Goal: Check status: Check status

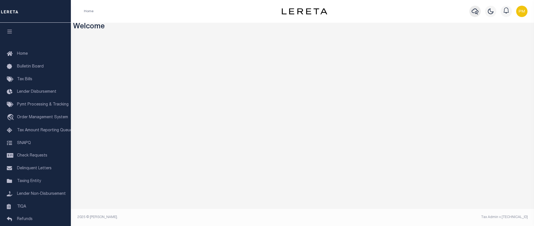
click at [475, 11] on icon "button" at bounding box center [475, 11] width 7 height 7
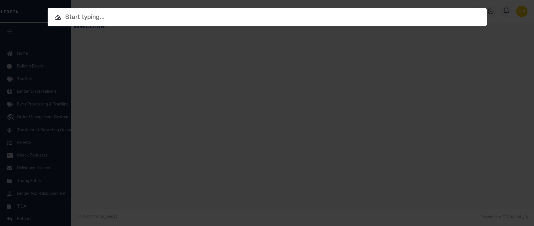
paste input "10021364"
type input "10021364"
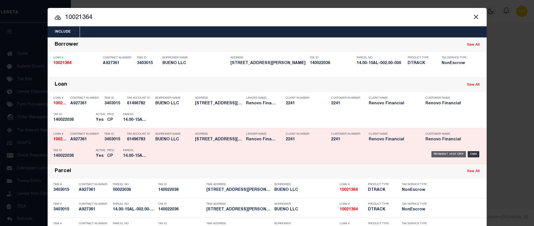
click at [440, 156] on div "Payment History" at bounding box center [449, 154] width 35 height 6
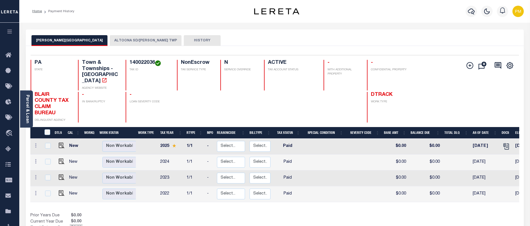
click at [110, 40] on button "ALTOONA SD/LOGAN TWP" at bounding box center [146, 40] width 72 height 11
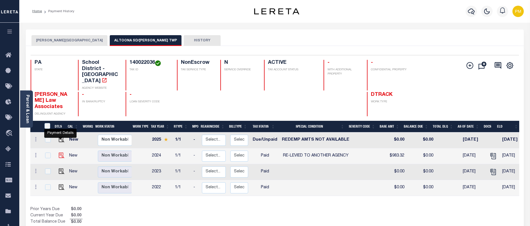
click at [61, 153] on img "" at bounding box center [62, 156] width 6 height 6
checkbox input "true"
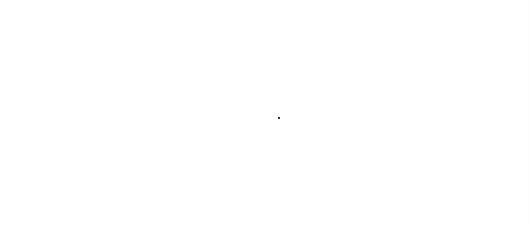
checkbox input "false"
type textarea "paid at Portnoff Law"
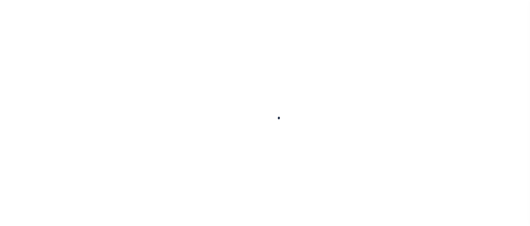
type input "08/12/2025"
select select "PYD"
select select "31"
type input "$983.32"
type input "$1,008.32"
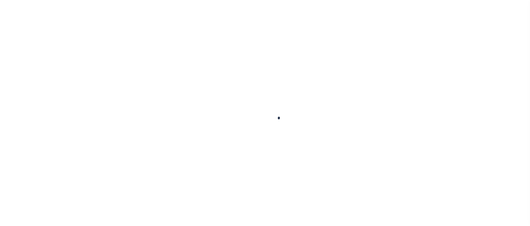
type input "$0"
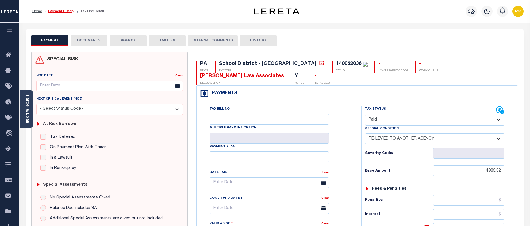
click at [60, 11] on link "Payment History" at bounding box center [61, 11] width 26 height 3
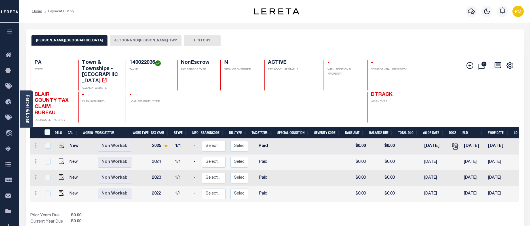
click at [110, 39] on button "ALTOONA SD/LOGAN TWP" at bounding box center [146, 40] width 72 height 11
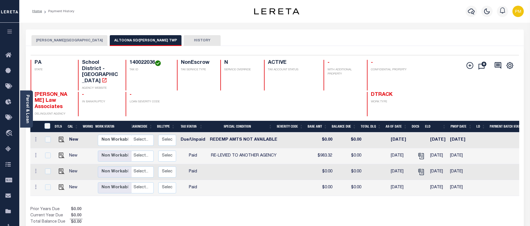
scroll to position [0, 5]
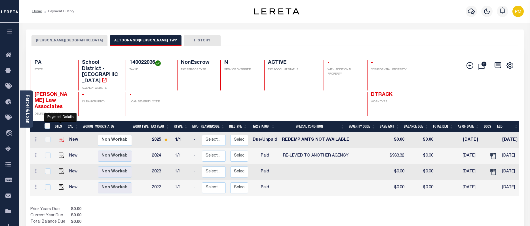
click at [60, 137] on img "" at bounding box center [62, 140] width 6 height 6
checkbox input "true"
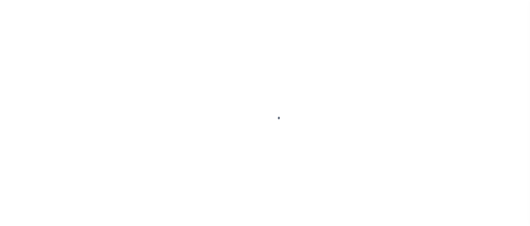
select select "DUE"
select select "24"
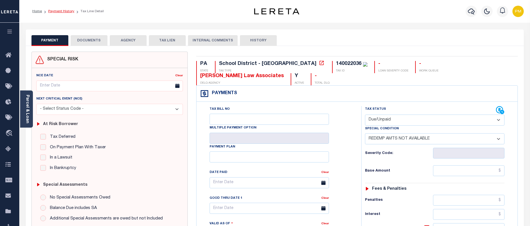
click at [58, 11] on link "Payment History" at bounding box center [61, 11] width 26 height 3
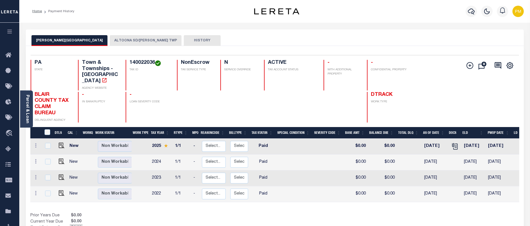
click at [110, 38] on button "ALTOONA SD/[PERSON_NAME] TWP" at bounding box center [146, 40] width 72 height 11
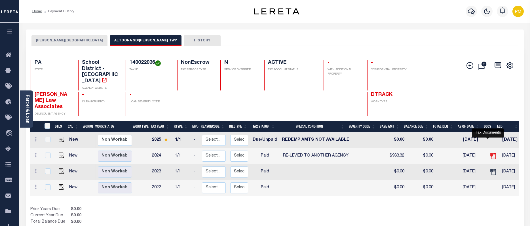
click at [490, 152] on icon "" at bounding box center [493, 155] width 7 height 7
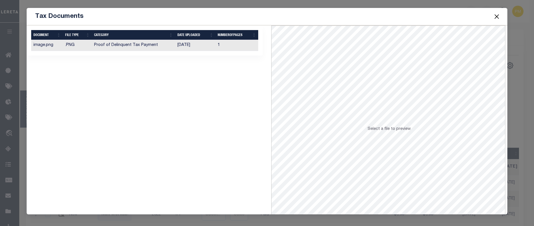
click at [138, 45] on td "Proof of Delinquent Tax Payment" at bounding box center [133, 45] width 83 height 11
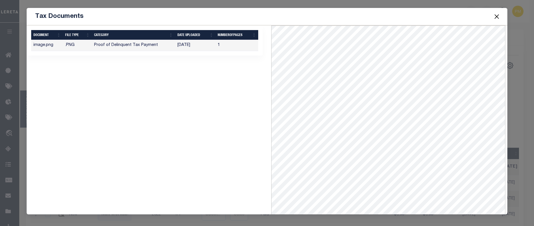
click at [496, 16] on button "Close" at bounding box center [497, 16] width 7 height 7
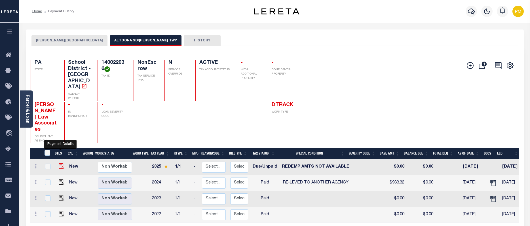
click at [62, 163] on img "" at bounding box center [62, 166] width 6 height 6
checkbox input "true"
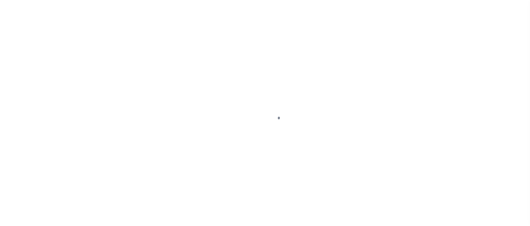
select select "DUE"
select select "24"
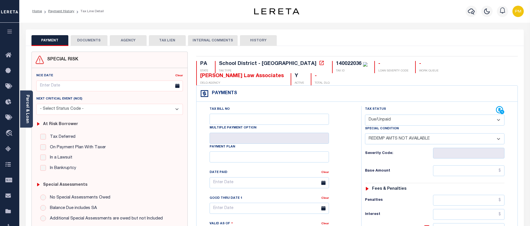
click at [91, 40] on button "DOCUMENTS" at bounding box center [89, 40] width 37 height 11
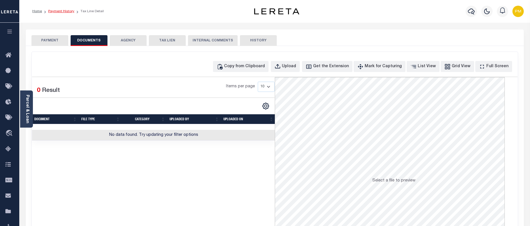
click at [57, 12] on link "Payment History" at bounding box center [61, 11] width 26 height 3
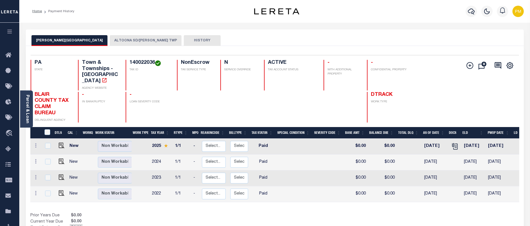
click at [116, 41] on button "ALTOONA SD/[PERSON_NAME] TWP" at bounding box center [146, 40] width 72 height 11
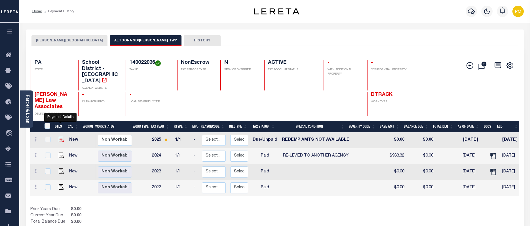
click at [60, 137] on img "" at bounding box center [62, 140] width 6 height 6
checkbox input "true"
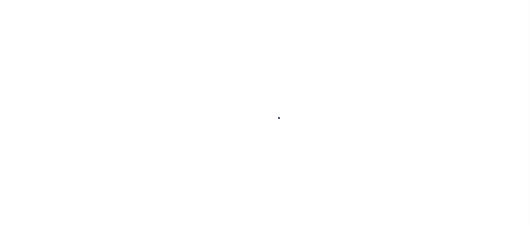
select select "DUE"
select select "24"
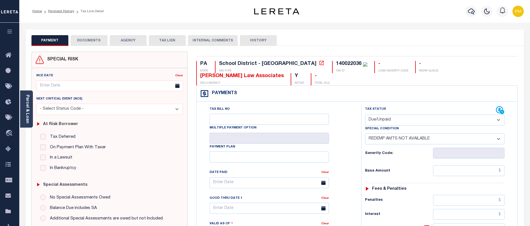
click at [499, 133] on select "-- Select Special Condition -- 3RD PARTY TAX LIEN AGENCY TAX LIEN (A.K.A Inside…" at bounding box center [435, 138] width 140 height 11
click at [334, 18] on div "Profile Sign out" at bounding box center [422, 11] width 208 height 20
click at [498, 106] on icon at bounding box center [500, 110] width 9 height 9
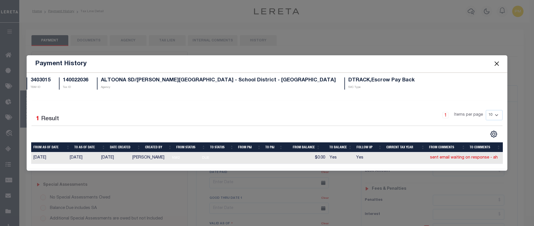
click at [497, 64] on button "Close" at bounding box center [497, 63] width 7 height 7
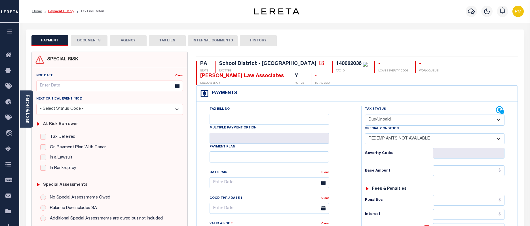
click at [64, 12] on link "Payment History" at bounding box center [61, 11] width 26 height 3
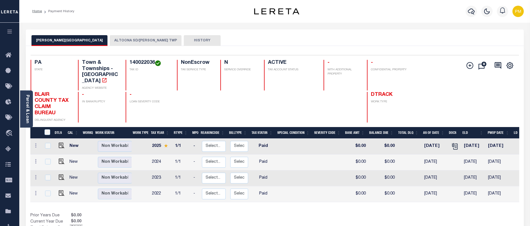
click at [110, 39] on button "ALTOONA SD/[PERSON_NAME] TWP" at bounding box center [146, 40] width 72 height 11
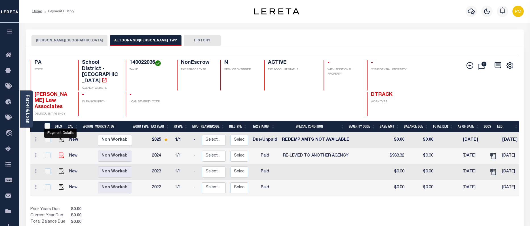
click at [60, 153] on img "" at bounding box center [62, 156] width 6 height 6
checkbox input "true"
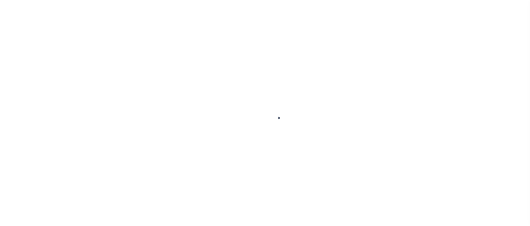
select select "PYD"
select select "31"
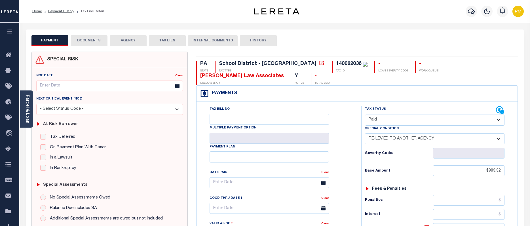
click at [88, 41] on button "DOCUMENTS" at bounding box center [89, 40] width 37 height 11
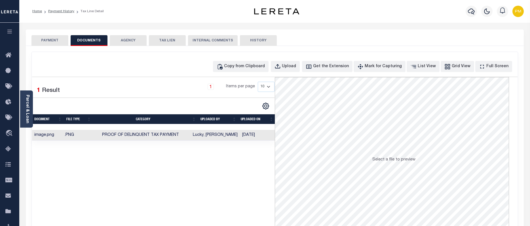
click at [208, 136] on td "Lucky, JoEllen" at bounding box center [215, 135] width 49 height 11
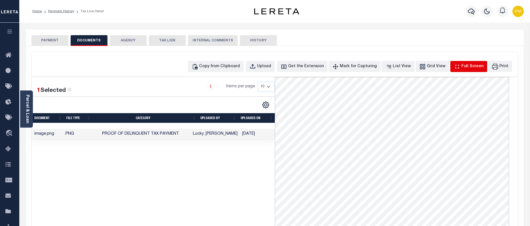
click at [473, 67] on div "Full Screen" at bounding box center [472, 67] width 22 height 6
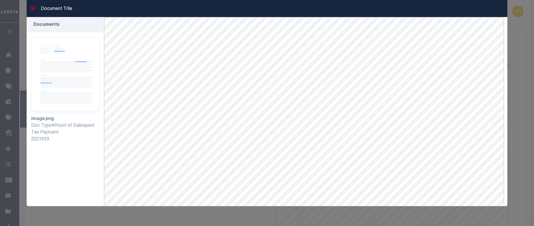
click at [33, 10] on icon at bounding box center [32, 8] width 7 height 7
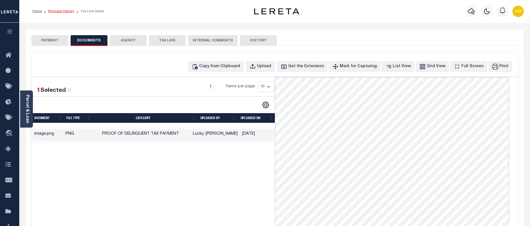
click at [55, 12] on link "Payment History" at bounding box center [61, 11] width 26 height 3
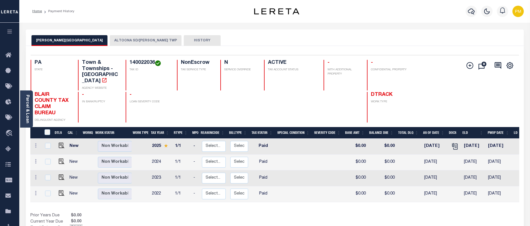
click at [110, 42] on button "ALTOONA SD/[PERSON_NAME] TWP" at bounding box center [146, 40] width 72 height 11
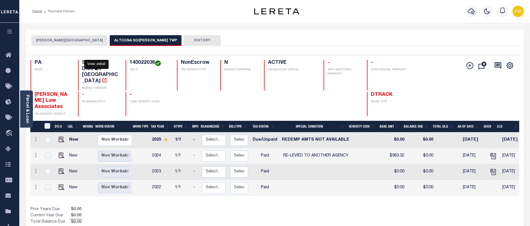
click at [102, 77] on icon "" at bounding box center [105, 80] width 6 height 6
click at [471, 13] on icon "button" at bounding box center [471, 11] width 7 height 7
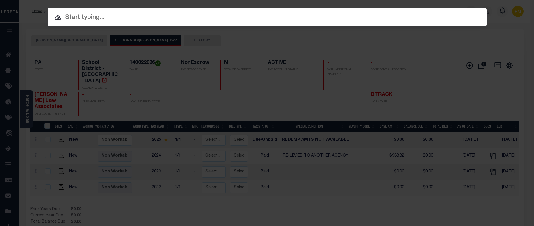
paste input "90000471"
type input "90000471"
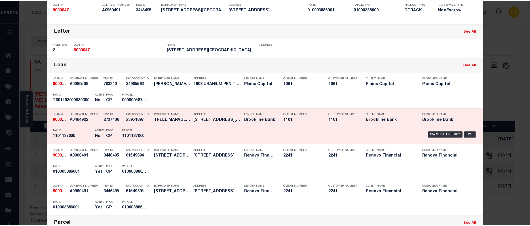
scroll to position [142, 0]
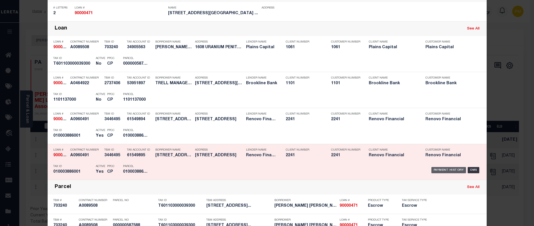
click at [450, 171] on div "Payment History" at bounding box center [449, 170] width 35 height 6
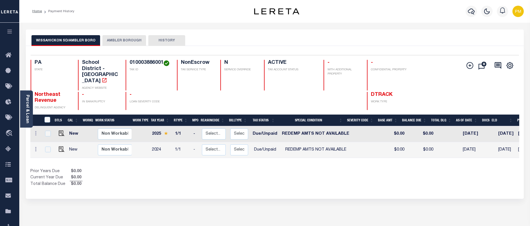
click at [120, 42] on button "AMBLER BOROUGH" at bounding box center [124, 40] width 44 height 11
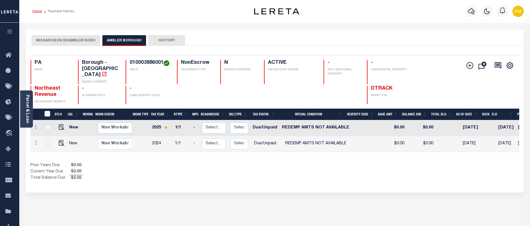
click at [36, 12] on link "Home" at bounding box center [37, 11] width 10 height 3
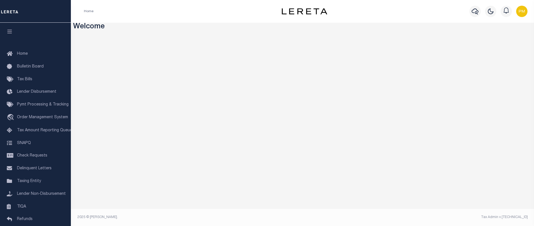
click at [123, 8] on div "Home" at bounding box center [173, 11] width 188 height 12
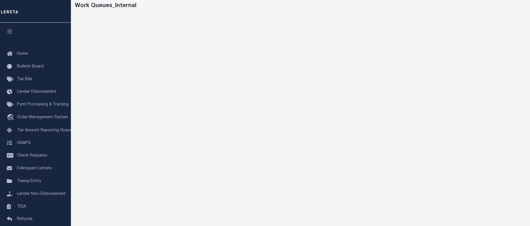
scroll to position [45, 0]
